Goal: Task Accomplishment & Management: Manage account settings

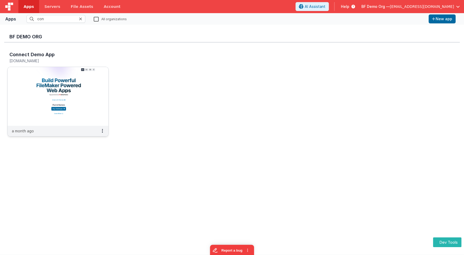
type input "con"
click at [54, 72] on img at bounding box center [58, 96] width 101 height 59
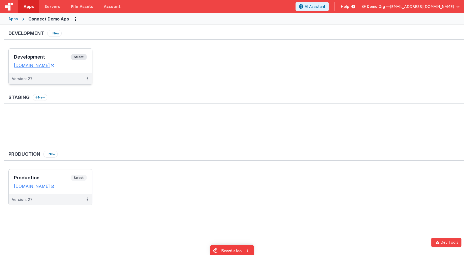
click at [69, 58] on h3 "Development" at bounding box center [42, 56] width 57 height 5
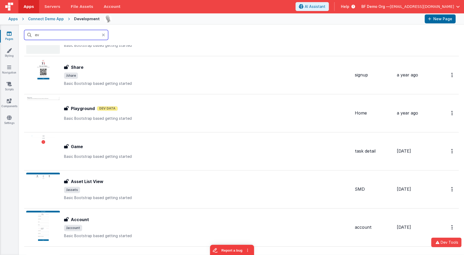
scroll to position [29, 0]
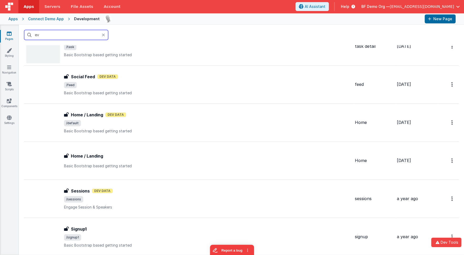
type input "eve"
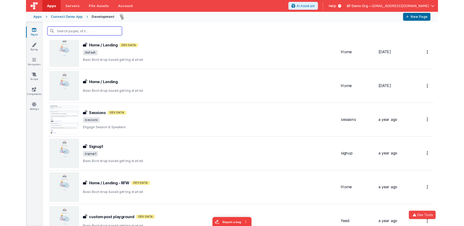
scroll to position [94, 0]
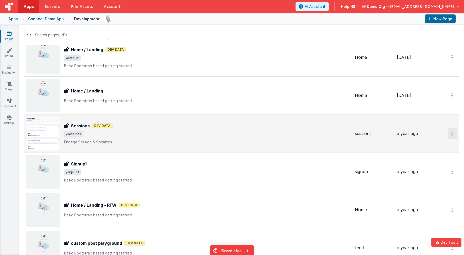
click at [454, 132] on button "Options" at bounding box center [453, 133] width 8 height 11
click at [432, 145] on link "Preview" at bounding box center [434, 145] width 46 height 9
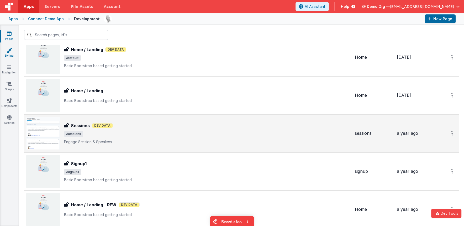
click at [12, 53] on link "Styling" at bounding box center [9, 53] width 19 height 11
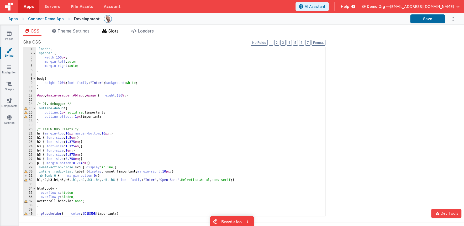
click at [109, 33] on span "Slots" at bounding box center [113, 30] width 11 height 5
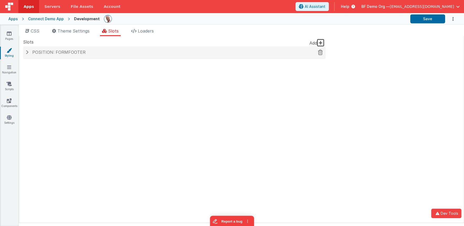
click at [83, 57] on div "Position: formFooter" at bounding box center [174, 52] width 303 height 12
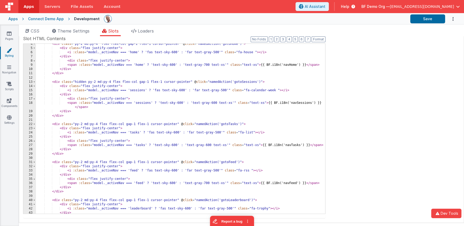
scroll to position [12, 0]
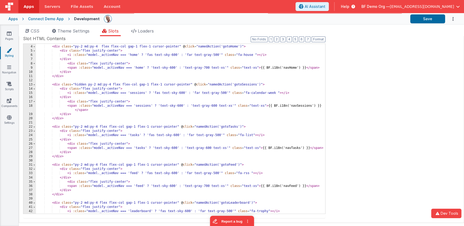
click at [82, 84] on div "< div class = "py-2 md:py-4 flex flex-col gap-1 flex-1 cursor-pointer" @ click …" at bounding box center [181, 129] width 290 height 179
click at [11, 32] on icon at bounding box center [9, 33] width 5 height 5
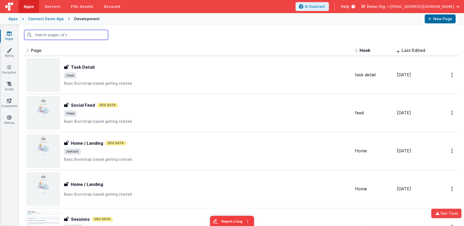
click at [43, 32] on input "text" at bounding box center [66, 35] width 84 height 10
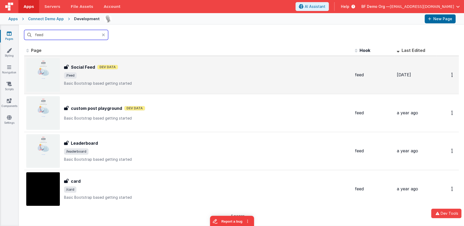
type input "feed"
click at [134, 77] on span "/feed" at bounding box center [207, 75] width 287 height 6
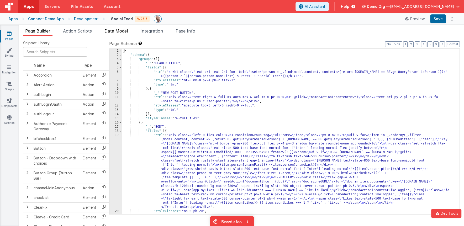
click at [116, 32] on span "Data Model" at bounding box center [116, 30] width 23 height 5
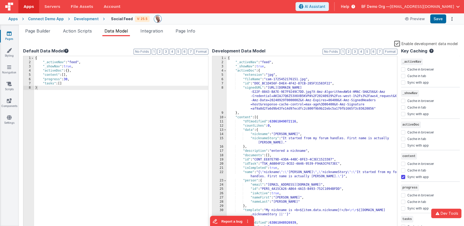
click at [397, 45] on label "Enable development data model" at bounding box center [426, 43] width 64 height 6
click at [0, 0] on input "Enable development data model" at bounding box center [0, 0] width 0 height 0
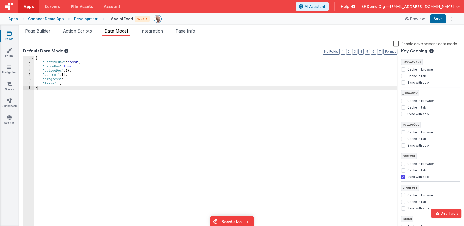
click at [11, 34] on icon at bounding box center [9, 33] width 5 height 5
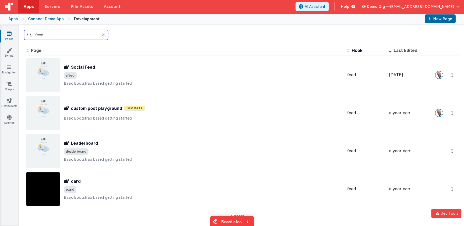
click at [58, 37] on input "feed" at bounding box center [66, 35] width 84 height 10
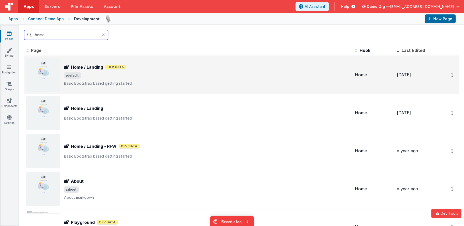
type input "home"
click at [125, 82] on p "Basic Bootstrap based getting started" at bounding box center [207, 83] width 287 height 5
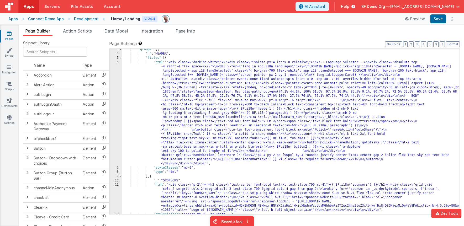
scroll to position [11, 0]
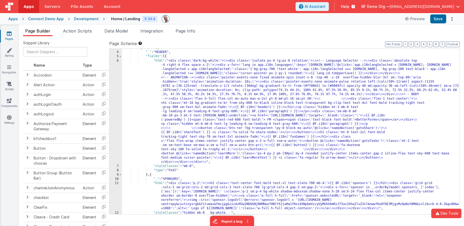
click at [250, 120] on div ""groups" : [{ "_" : "HEADER" , "fields" : [{ "html" : "<div class= \" dark:bg-w…" at bounding box center [291, 133] width 338 height 174
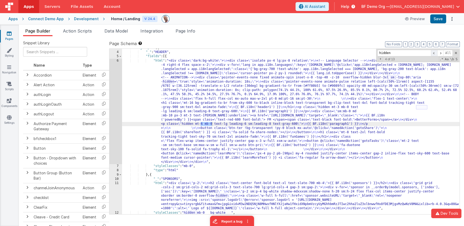
type input "hidden"
click at [435, 52] on span at bounding box center [434, 53] width 6 height 7
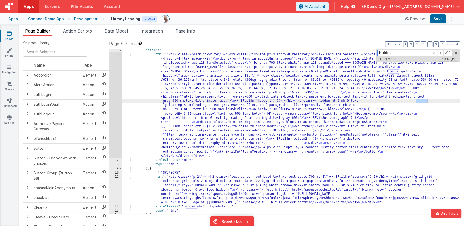
scroll to position [17, 0]
click at [82, 20] on div "Development" at bounding box center [86, 18] width 25 height 5
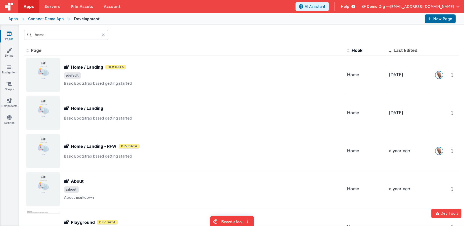
click at [61, 20] on div "Connect Demo App" at bounding box center [46, 18] width 36 height 5
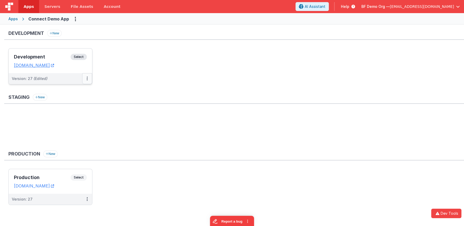
click at [87, 79] on icon at bounding box center [87, 79] width 1 height 0
click at [79, 94] on link "Edit" at bounding box center [69, 90] width 46 height 9
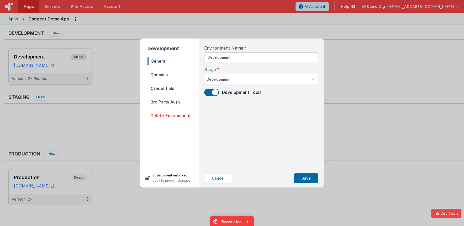
click at [162, 75] on span "Domains" at bounding box center [173, 74] width 51 height 7
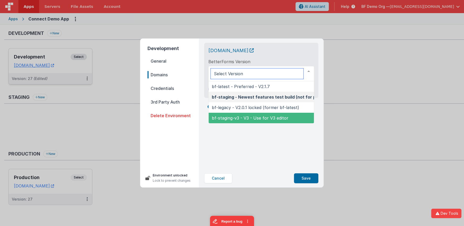
click at [277, 118] on span "bf-staging-v3 - V3 - Use for V3 editor" at bounding box center [250, 118] width 77 height 5
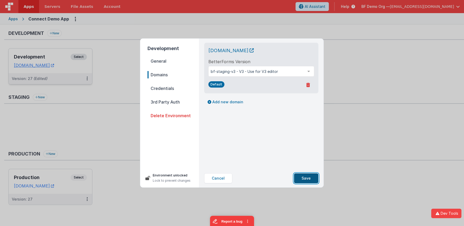
click at [308, 179] on button "Save" at bounding box center [306, 179] width 24 height 10
